Goal: Transaction & Acquisition: Book appointment/travel/reservation

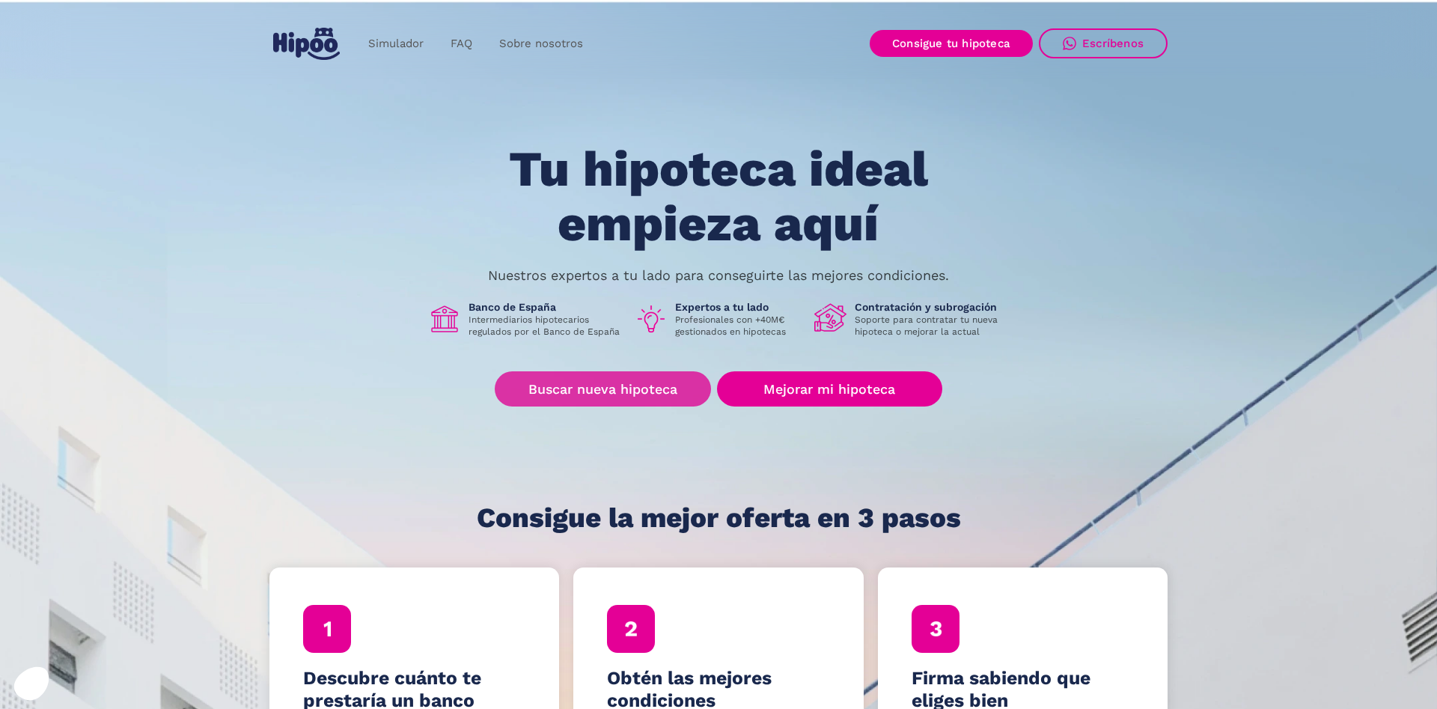
click at [636, 391] on link "Buscar nueva hipoteca" at bounding box center [603, 388] width 216 height 35
click at [594, 386] on link "Buscar nueva hipoteca" at bounding box center [603, 388] width 216 height 35
